Goal: Navigation & Orientation: Find specific page/section

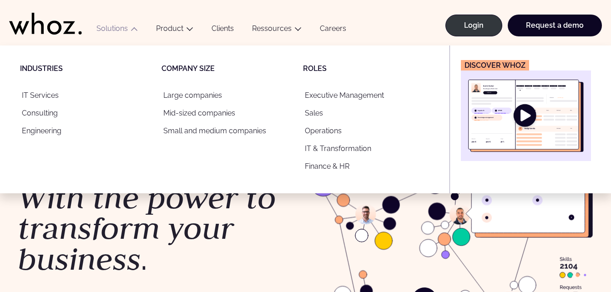
click at [112, 32] on button "Solutions" at bounding box center [117, 30] width 60 height 12
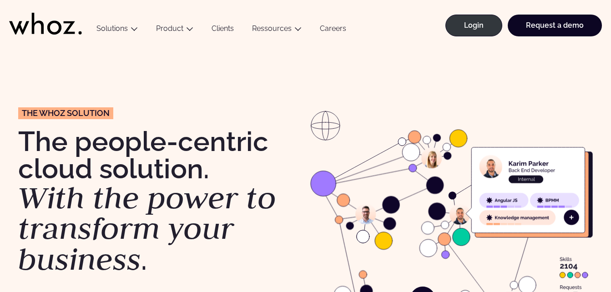
click at [112, 32] on button "Solutions" at bounding box center [117, 30] width 60 height 12
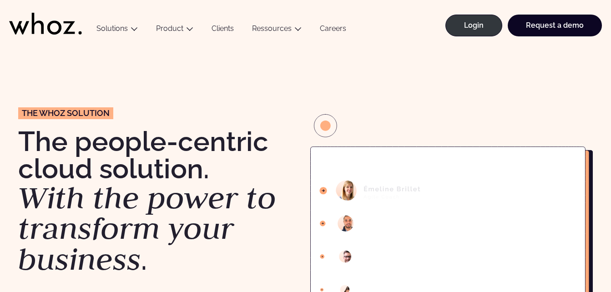
click at [49, 18] on icon at bounding box center [45, 24] width 73 height 22
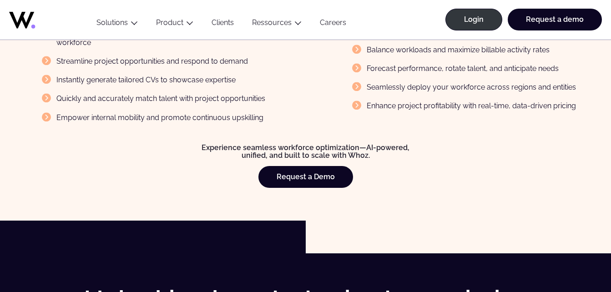
scroll to position [67, 0]
